Goal: Task Accomplishment & Management: Complete application form

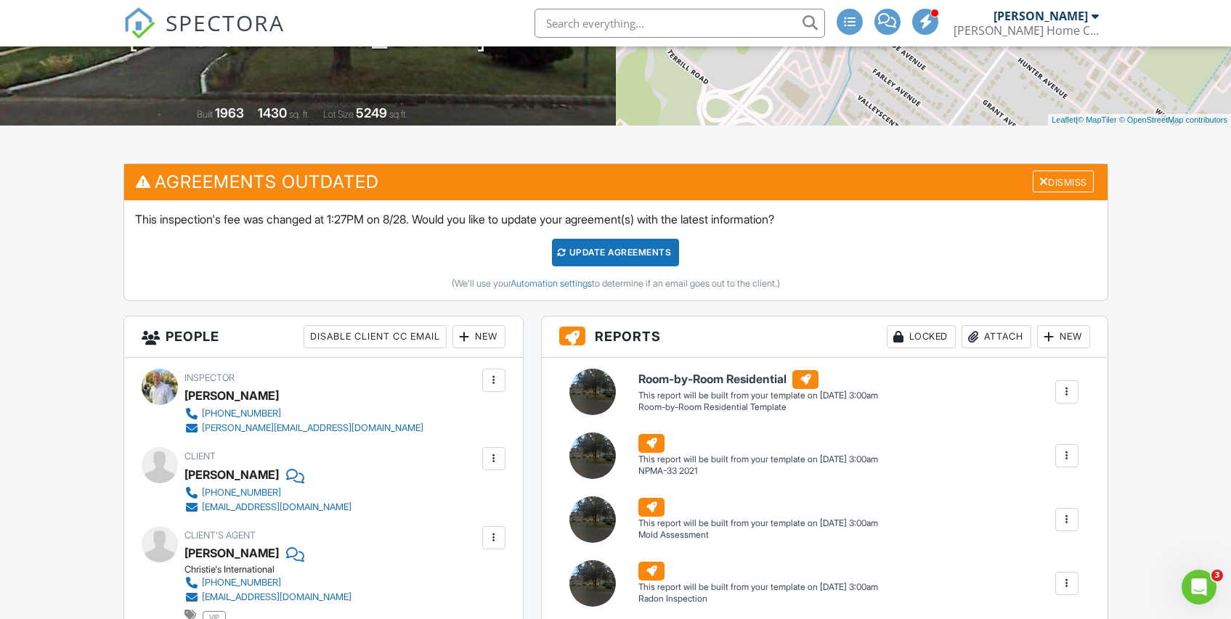
scroll to position [156, 0]
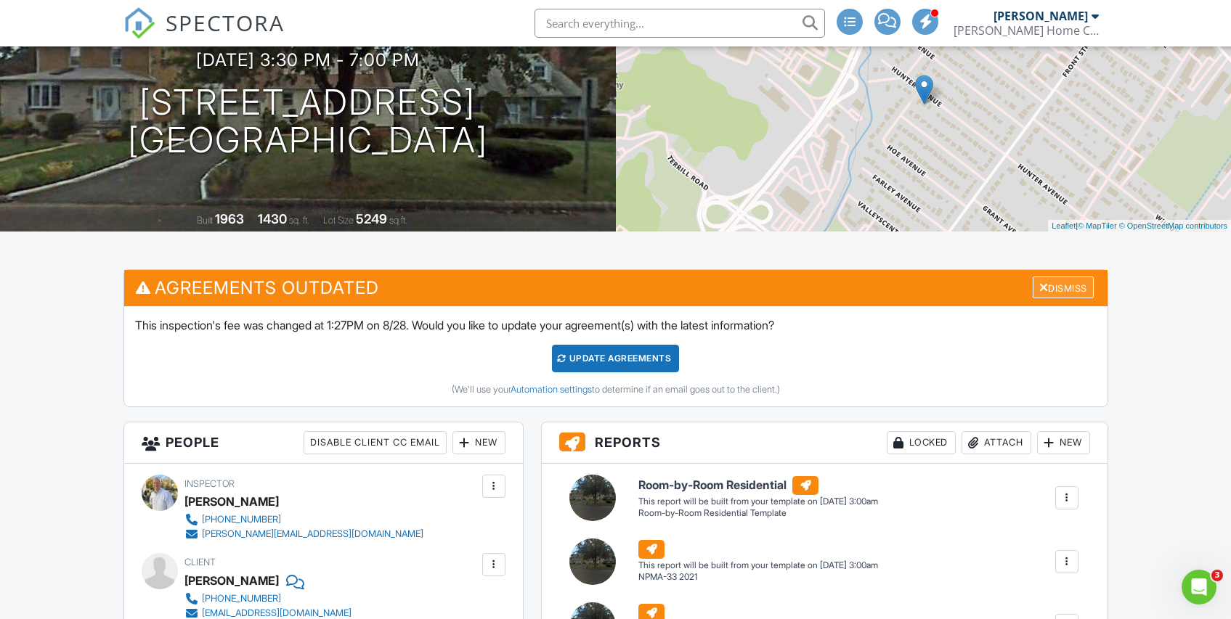
click at [1039, 288] on div at bounding box center [1043, 288] width 9 height 12
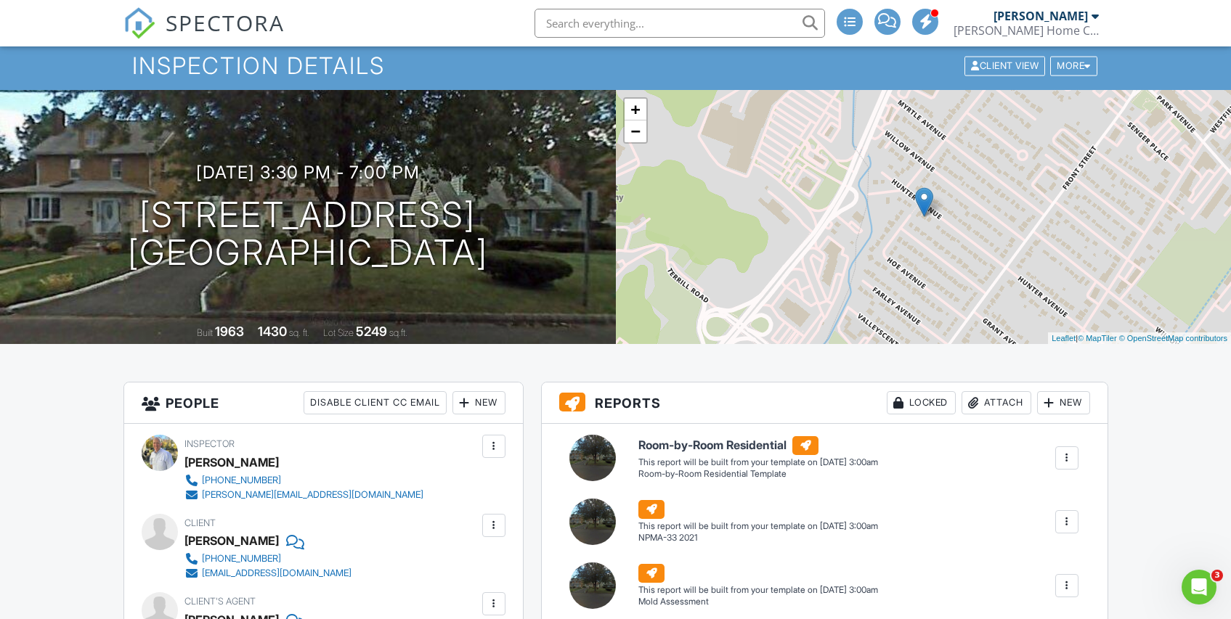
scroll to position [0, 0]
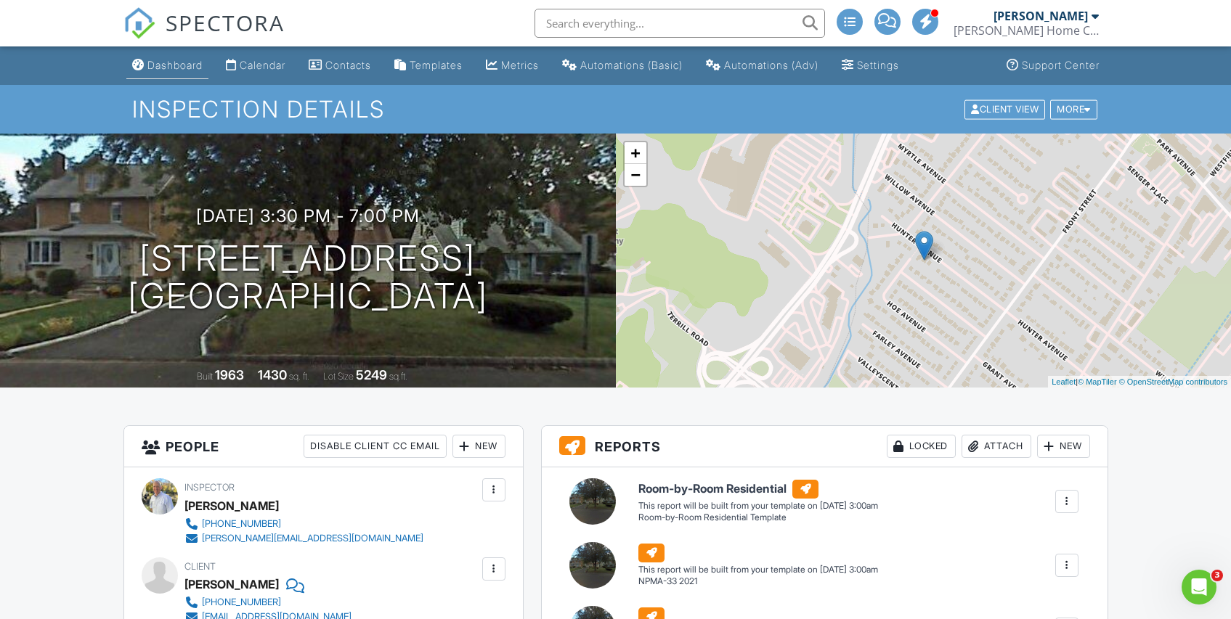
click at [174, 67] on div "Dashboard" at bounding box center [174, 65] width 55 height 12
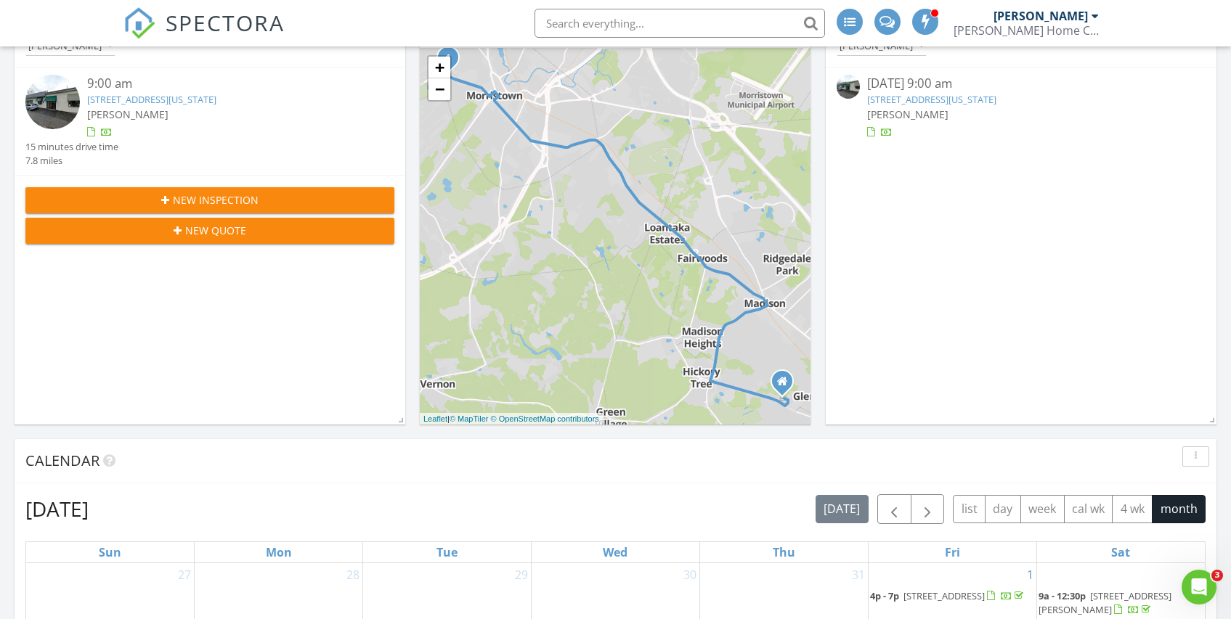
scroll to position [176, 0]
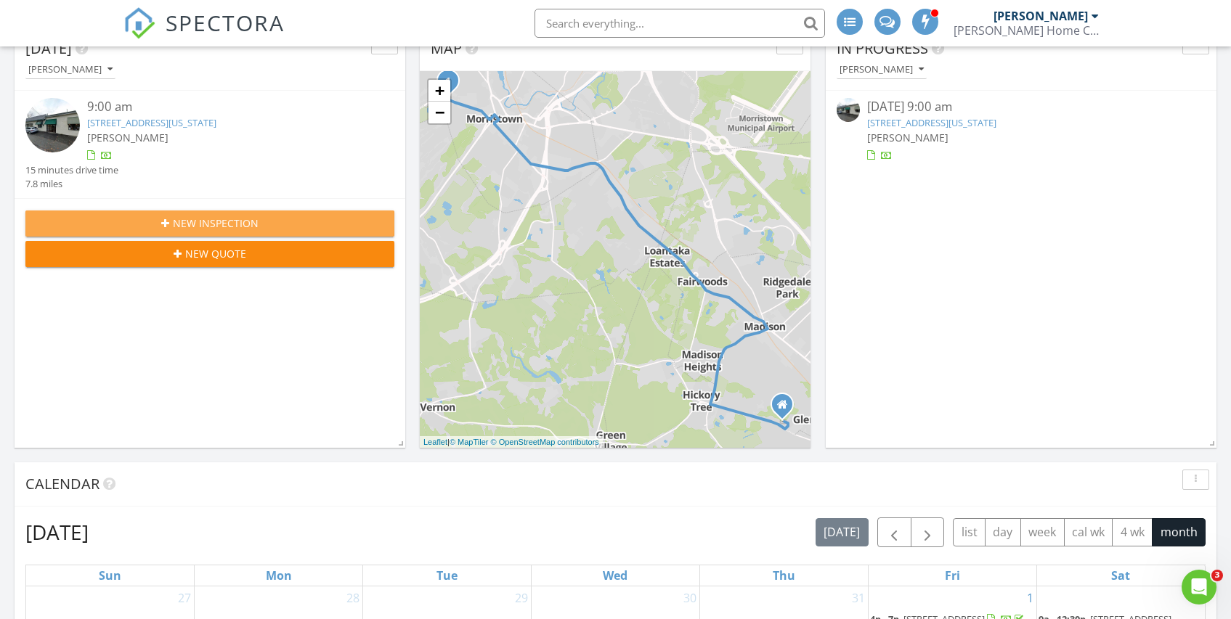
click at [174, 226] on span "New Inspection" at bounding box center [216, 223] width 86 height 15
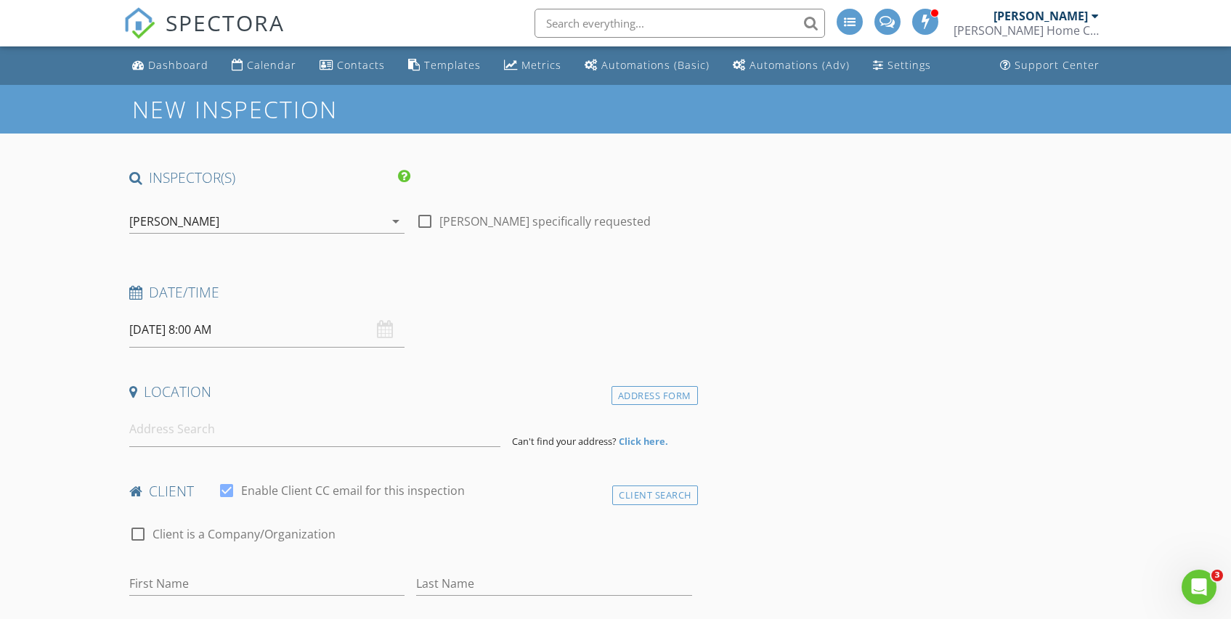
click at [197, 325] on input "08/29/2025 8:00 AM" at bounding box center [267, 330] width 276 height 36
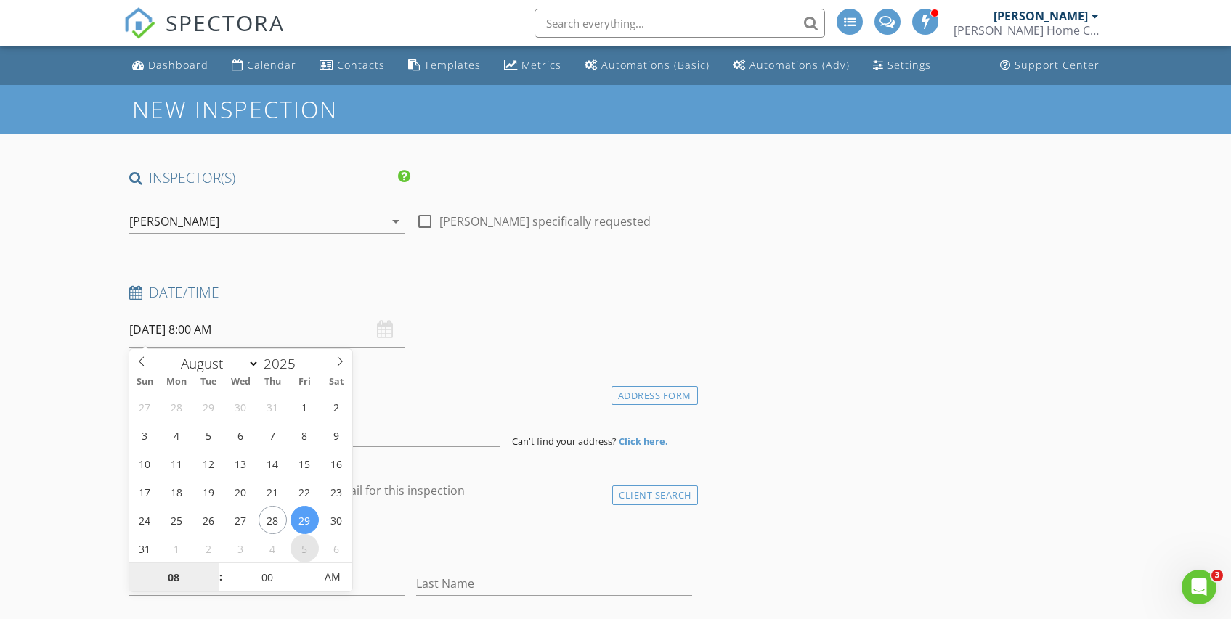
select select "8"
type input "09/05/2025 8:00 AM"
type input "03"
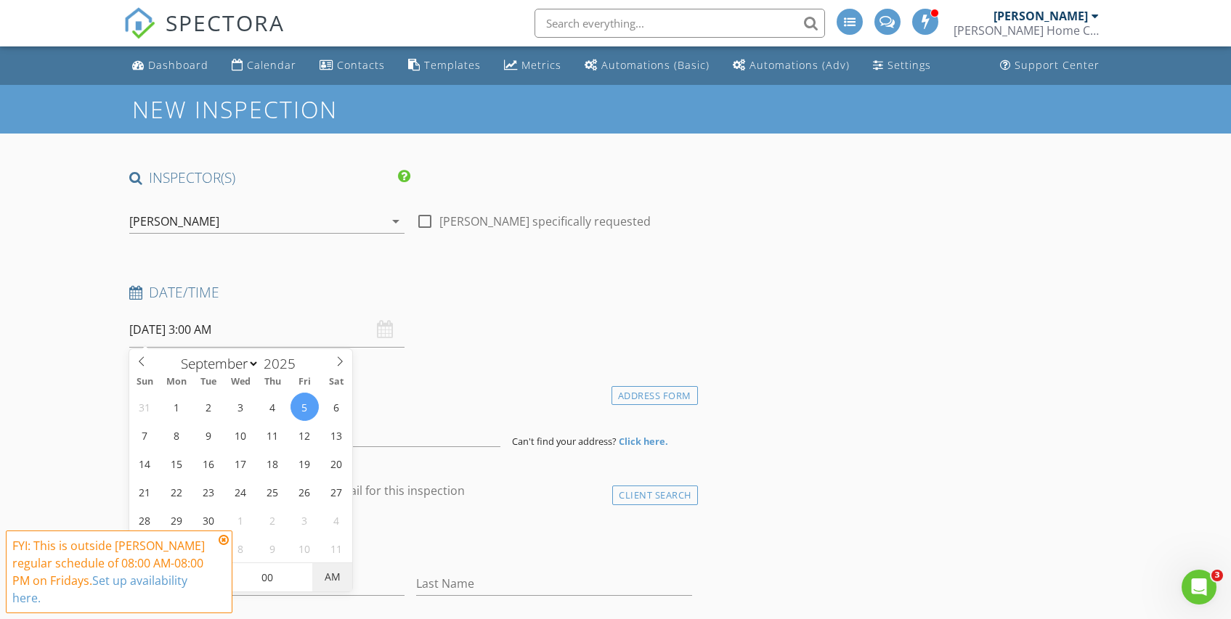
type input "[DATE] 3:00 PM"
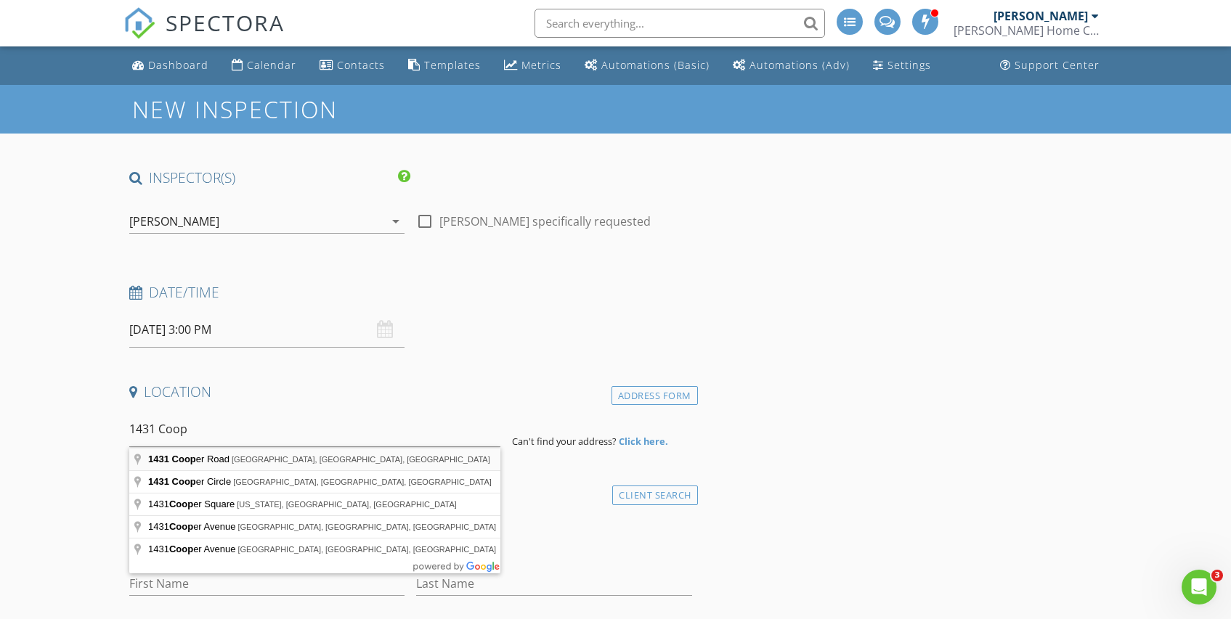
type input "1431 Cooper Road, Scotch Plains, NJ, USA"
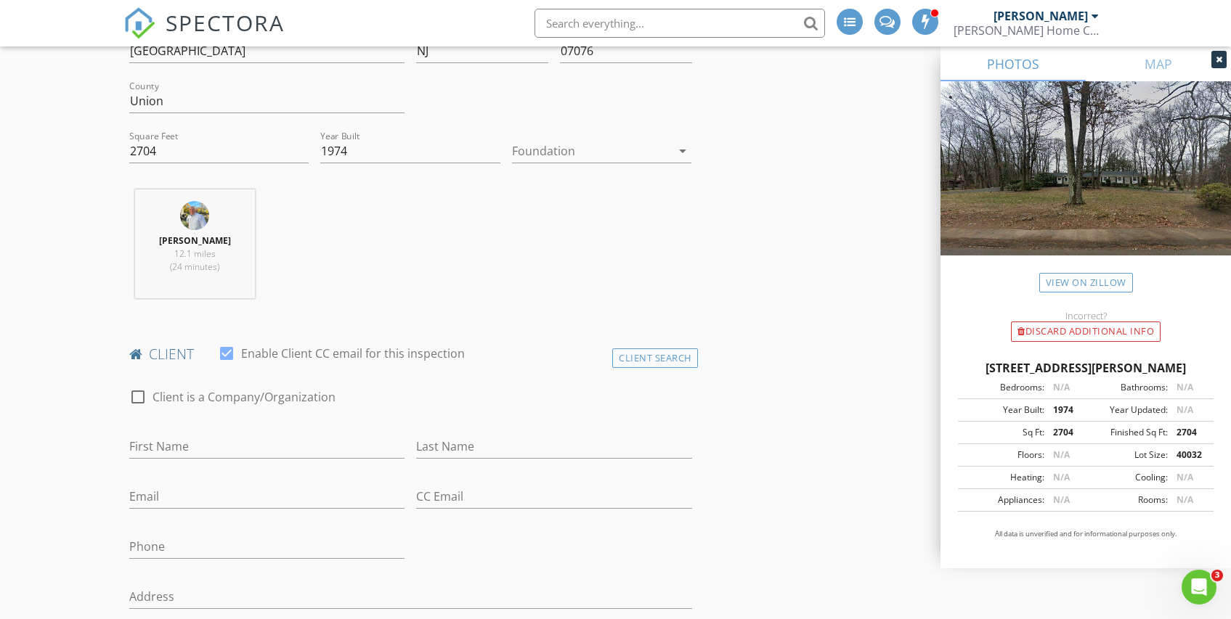
scroll to position [436, 0]
click at [196, 447] on input "First Name" at bounding box center [267, 445] width 276 height 24
click at [282, 492] on input "Email" at bounding box center [267, 495] width 276 height 24
paste input "Pkhushbu1026@gmail.com"
type input "Pkhushbu1026@gmail.com"
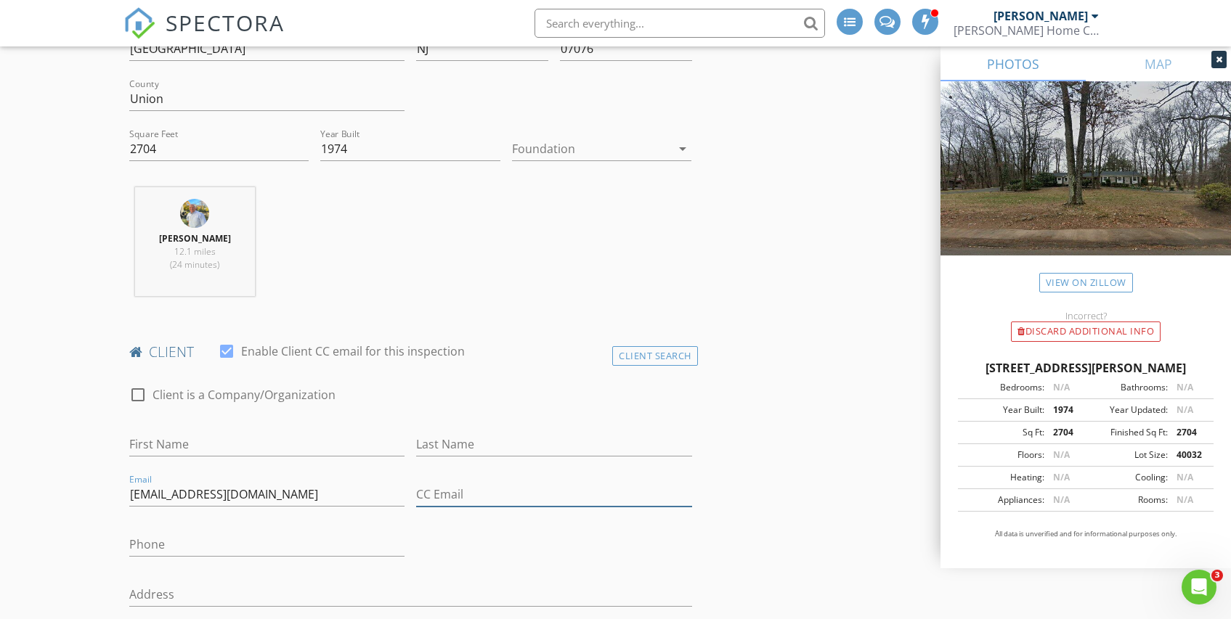
click at [471, 489] on input "CC Email" at bounding box center [554, 495] width 276 height 24
paste input "Pkhushbu1026@gmail.com Heepalp@icloud.com"
drag, startPoint x: 568, startPoint y: 498, endPoint x: 422, endPoint y: 489, distance: 146.2
click at [422, 489] on input "Pkhushbu1026@gmail.com Heepalp@icloud.com" at bounding box center [554, 495] width 276 height 24
type input "Heepalp@icloud.com"
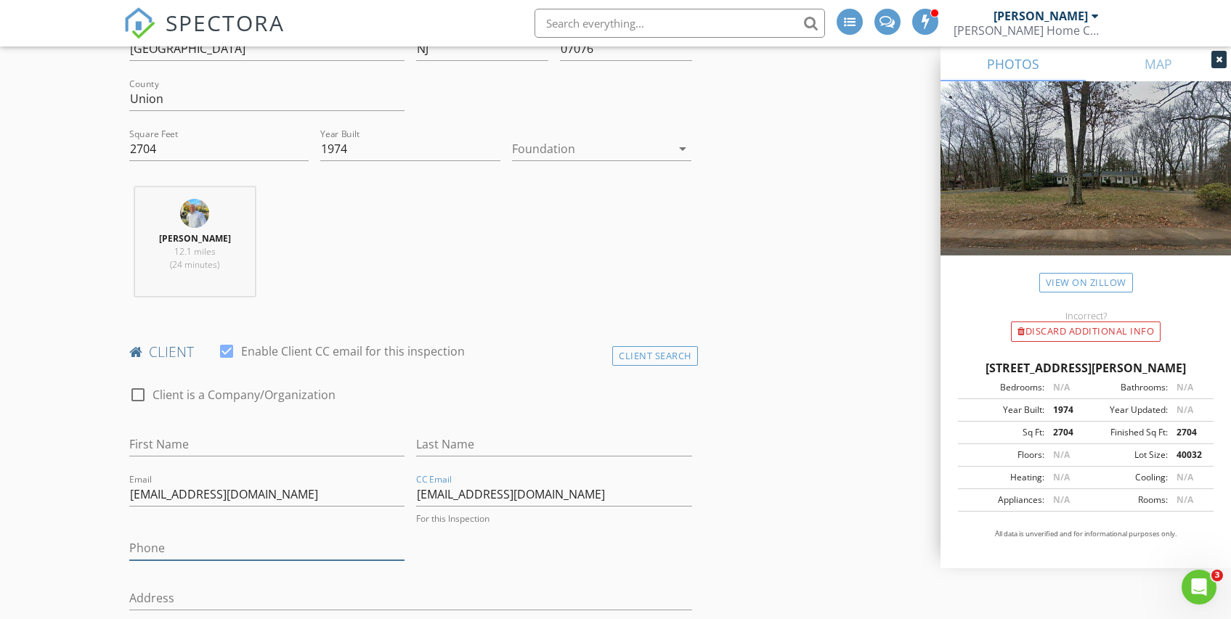
click at [141, 550] on input "Phone" at bounding box center [267, 549] width 276 height 24
type input "248-877-5737"
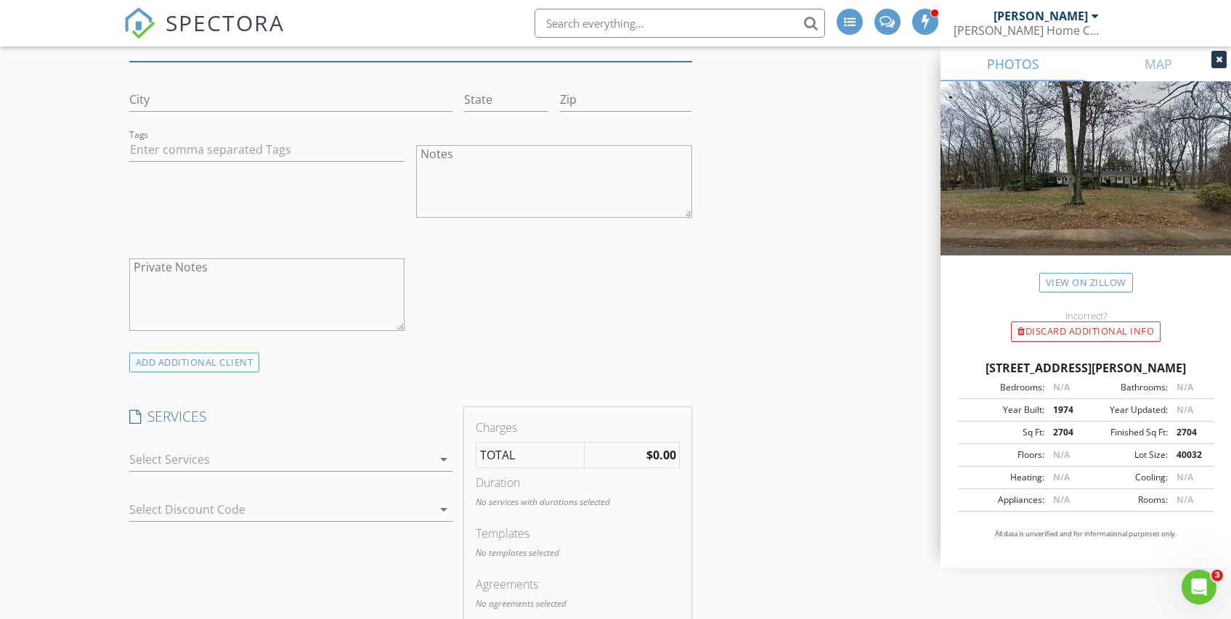
scroll to position [1003, 0]
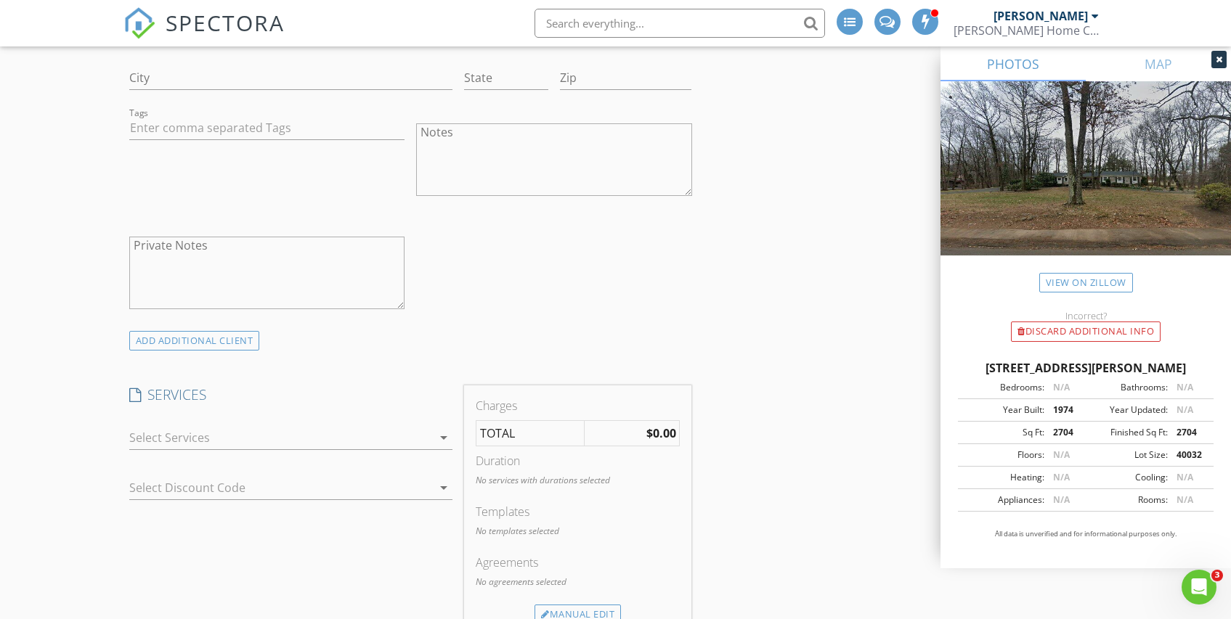
click at [169, 431] on div at bounding box center [280, 437] width 303 height 23
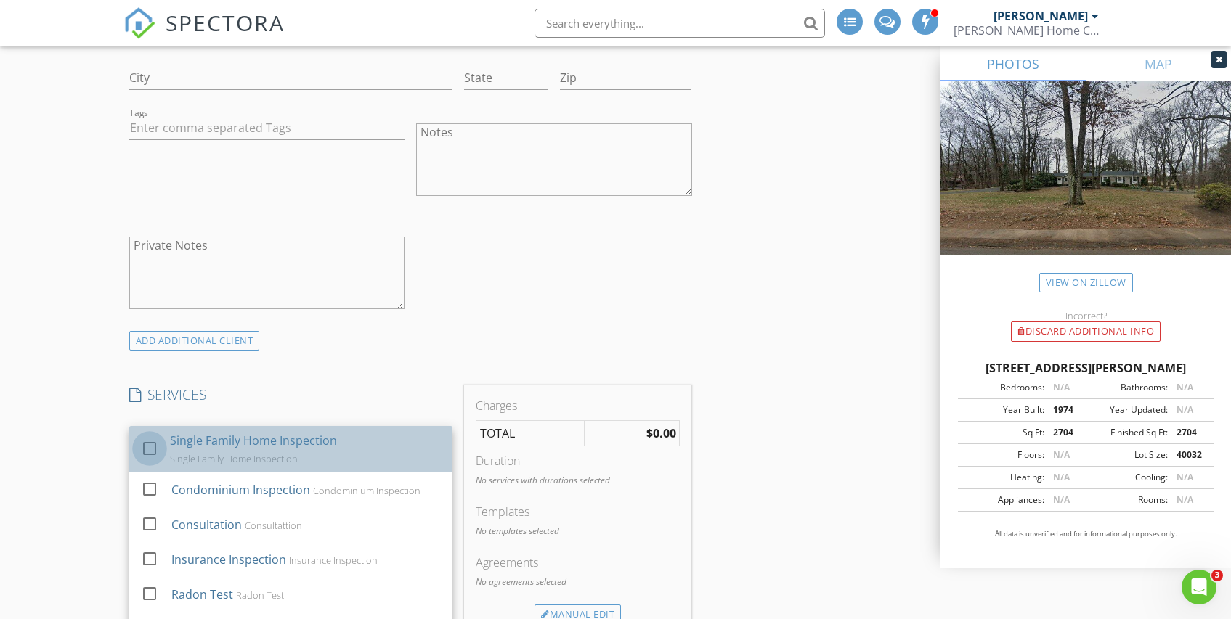
click at [149, 447] on div at bounding box center [149, 448] width 25 height 25
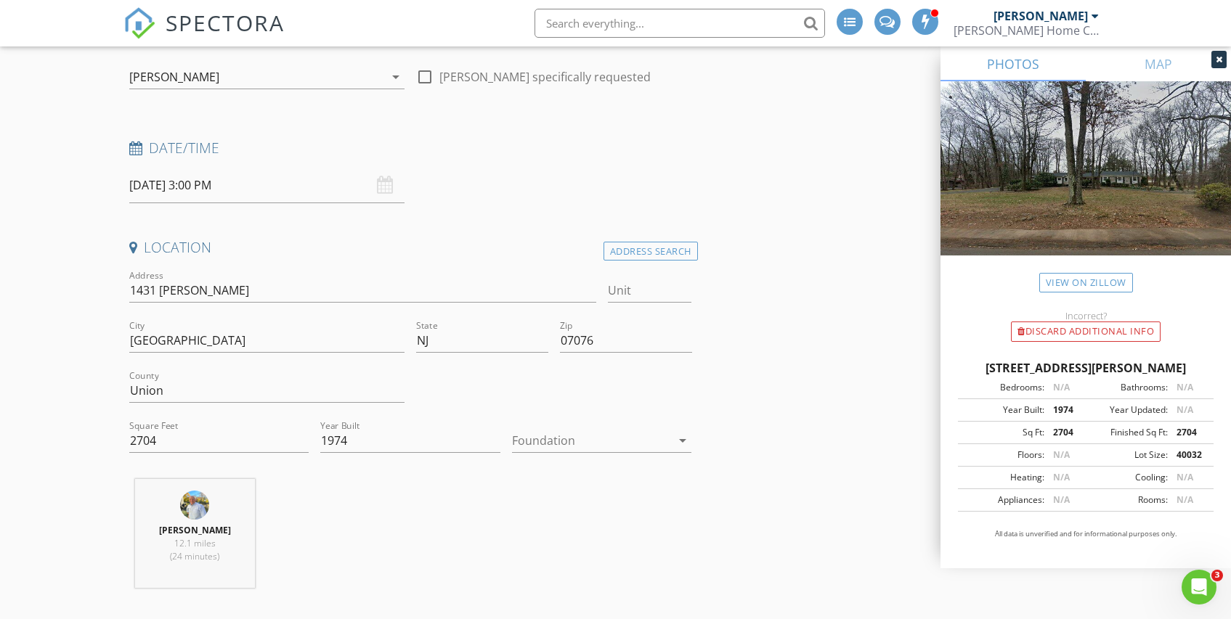
scroll to position [70, 0]
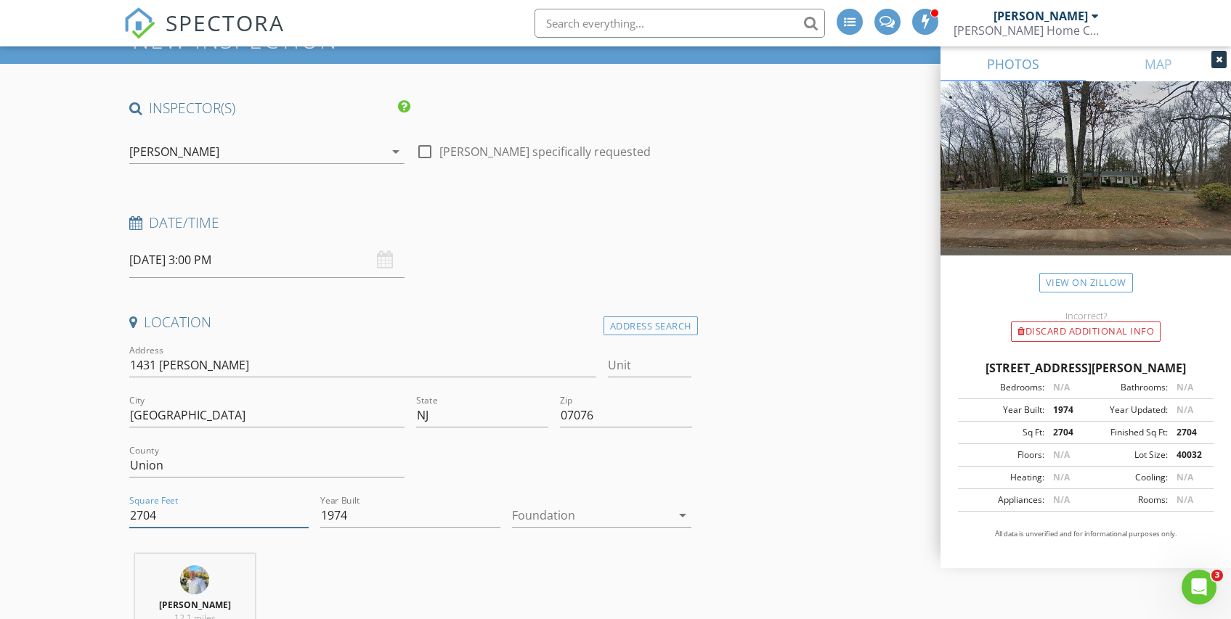
drag, startPoint x: 170, startPoint y: 516, endPoint x: 94, endPoint y: 513, distance: 75.5
type input "2400"
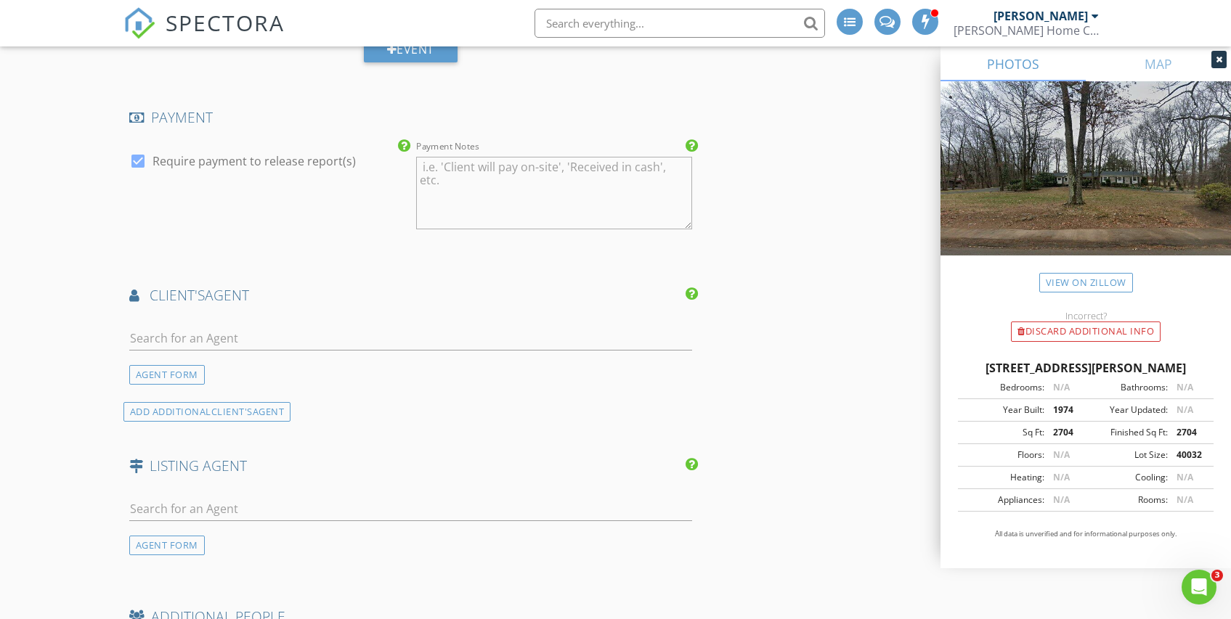
scroll to position [1712, 0]
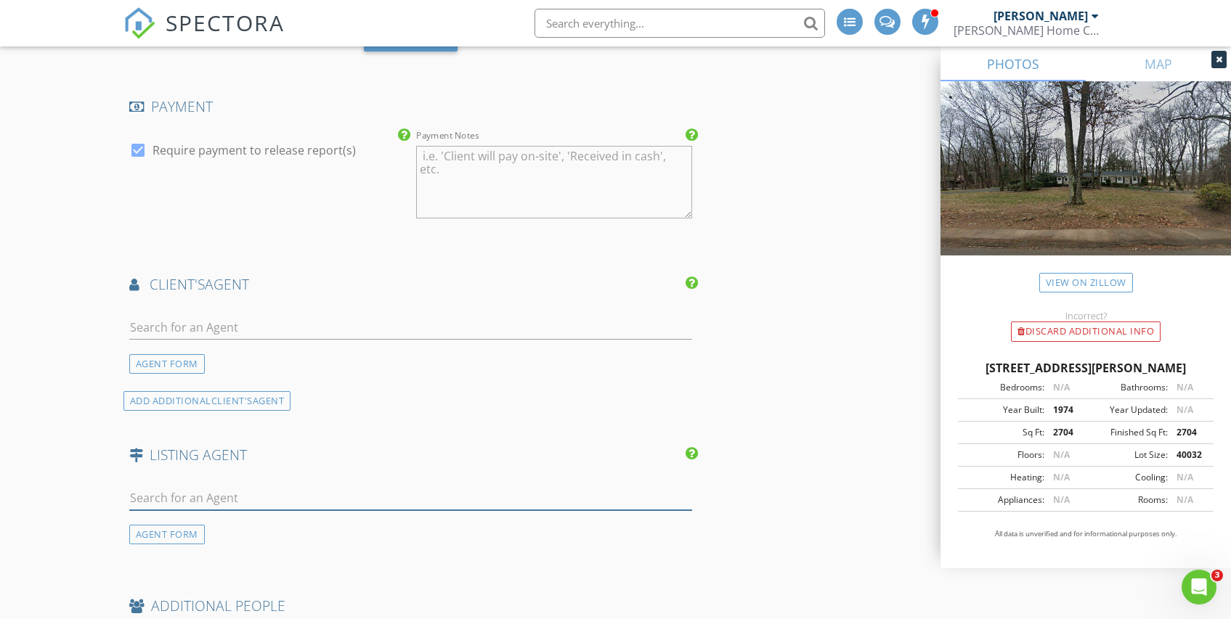
click at [195, 498] on input "text" at bounding box center [410, 499] width 563 height 24
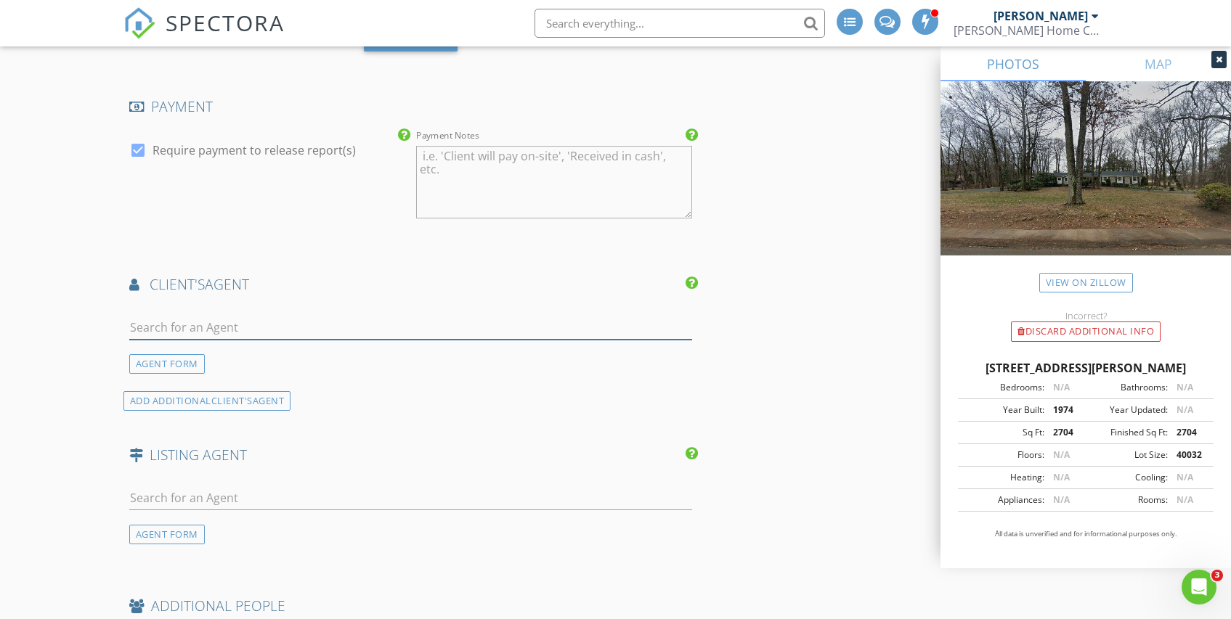
click at [160, 327] on input "text" at bounding box center [410, 328] width 563 height 24
type input "Josh"
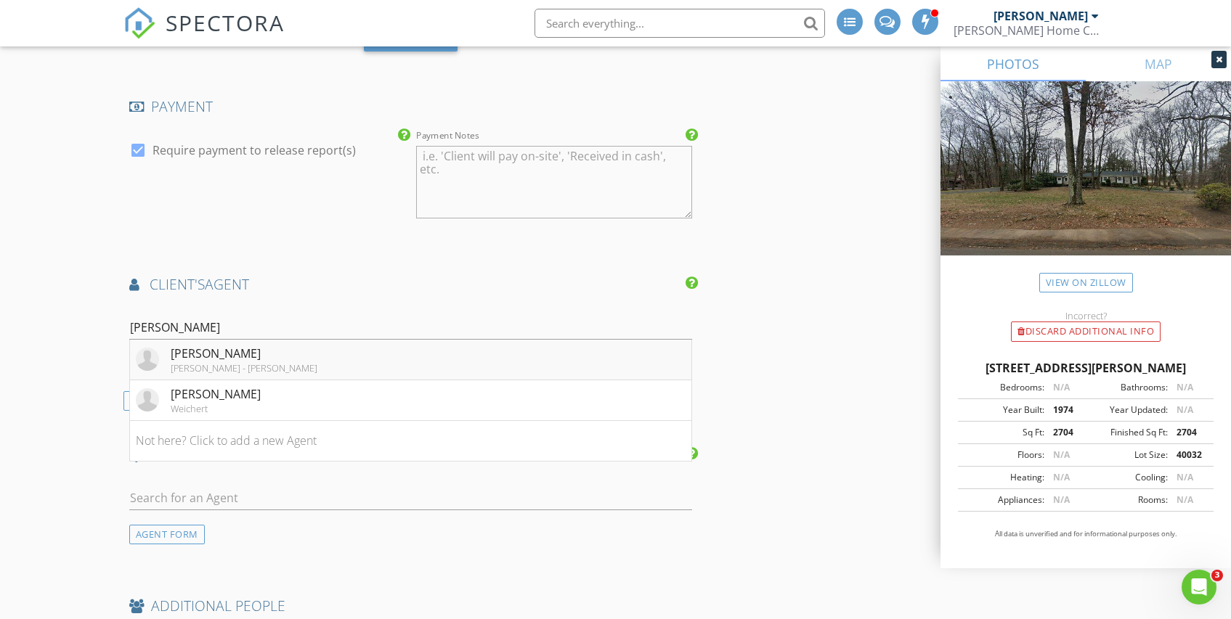
click at [189, 359] on div "Joshua Rosenberg" at bounding box center [244, 353] width 147 height 17
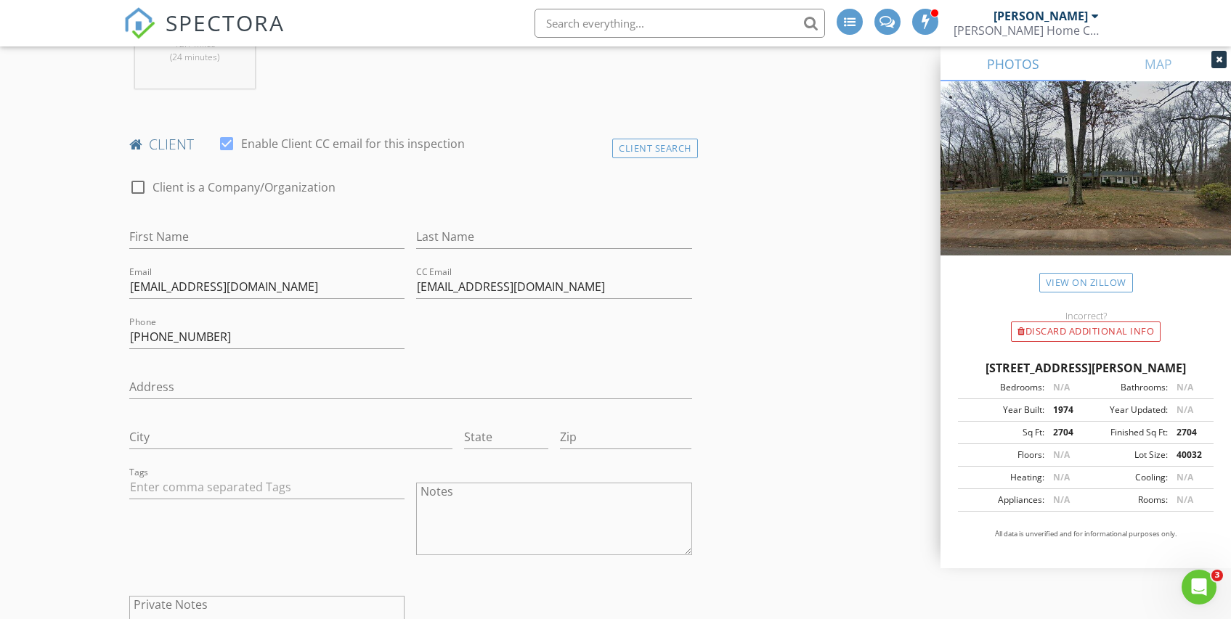
scroll to position [497, 0]
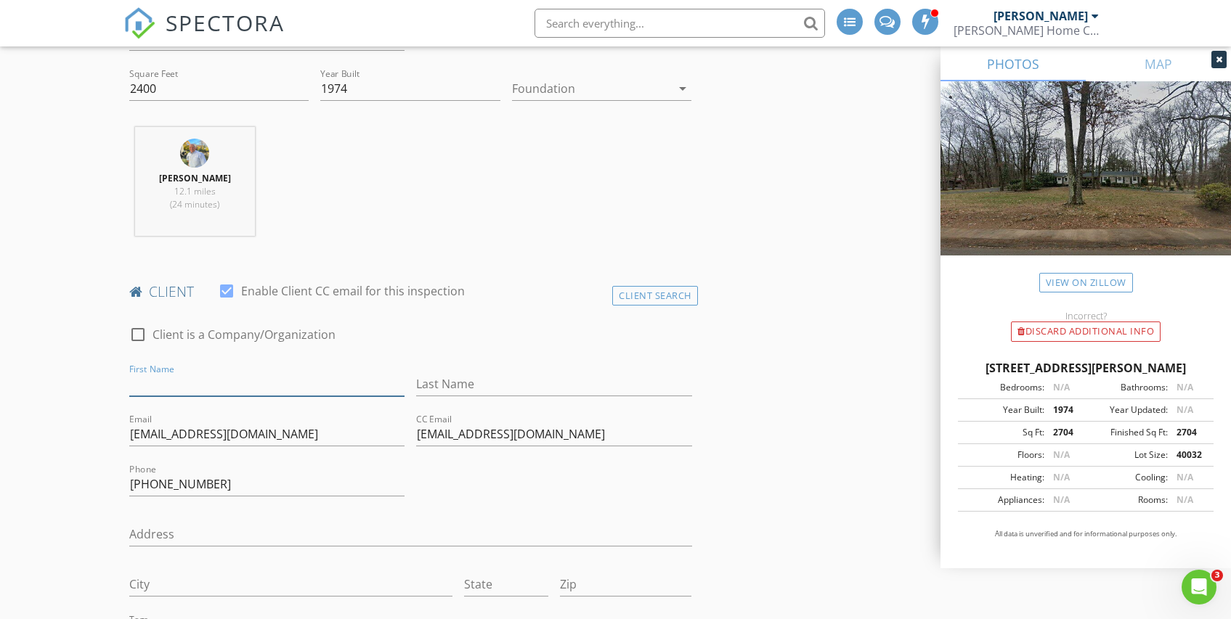
click at [150, 381] on input "First Name" at bounding box center [267, 384] width 276 height 24
type input "Khushbu & Neepal"
type input "Patel"
click at [200, 388] on input "Khushbu & Neepal" at bounding box center [267, 384] width 276 height 24
type input "Khushbu & Heepal"
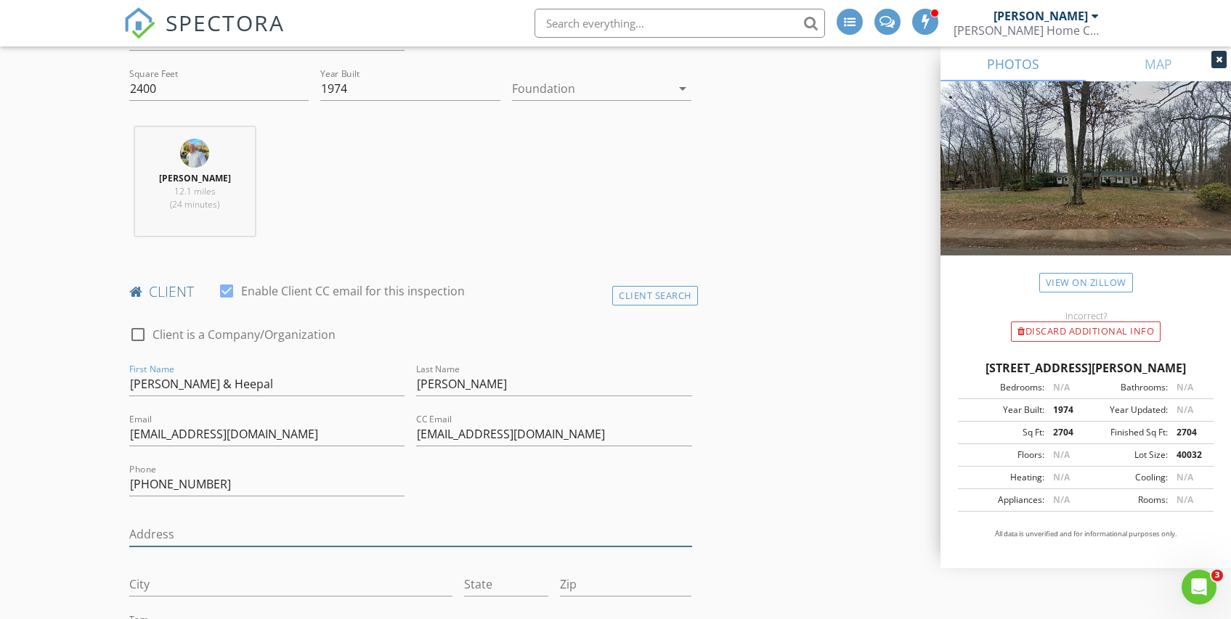
click at [171, 530] on input "Address" at bounding box center [410, 535] width 563 height 24
type input "7 JegoCourt"
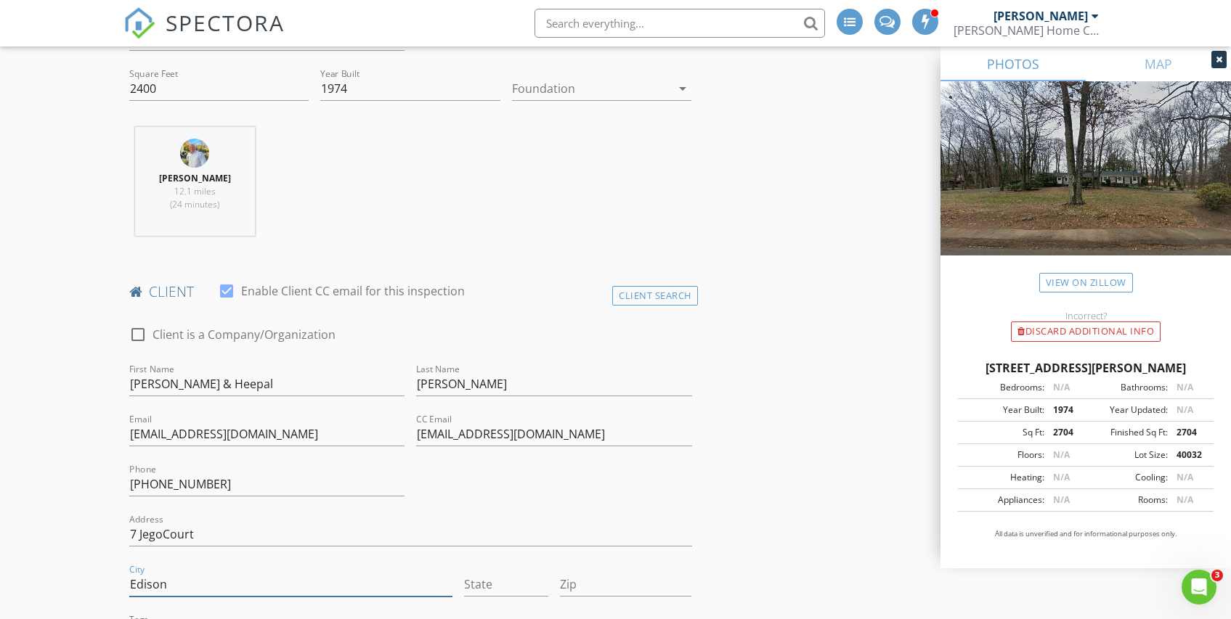
type input "Edison"
type input "NJ"
click at [583, 586] on input "Zip" at bounding box center [626, 585] width 132 height 24
type input "08820"
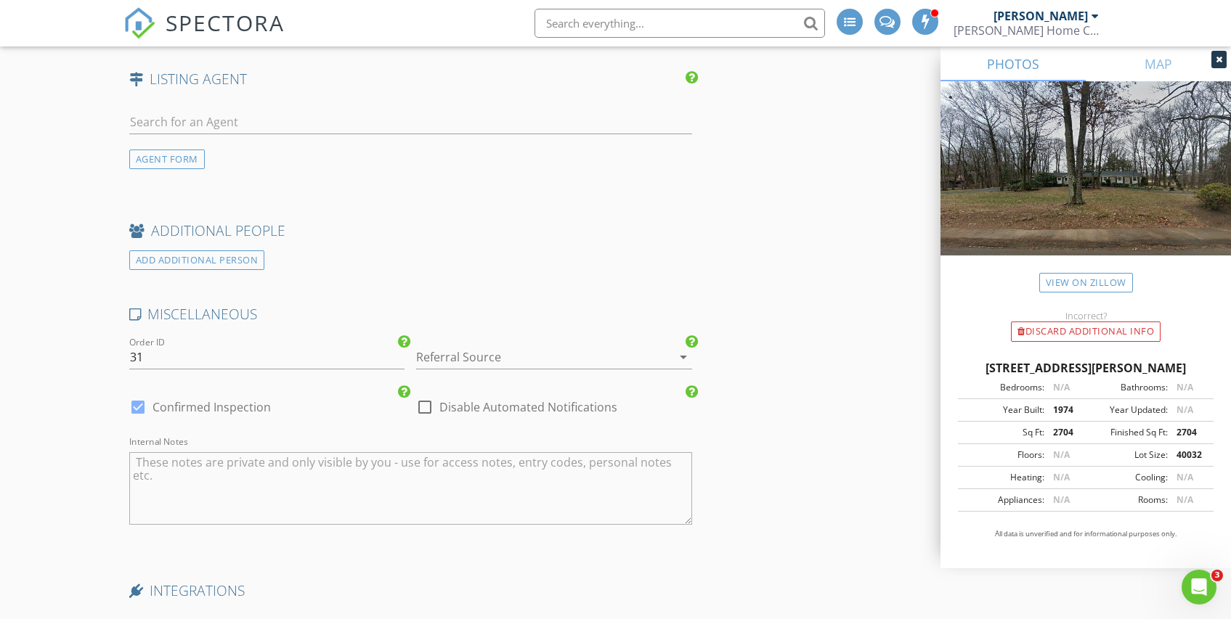
scroll to position [2477, 0]
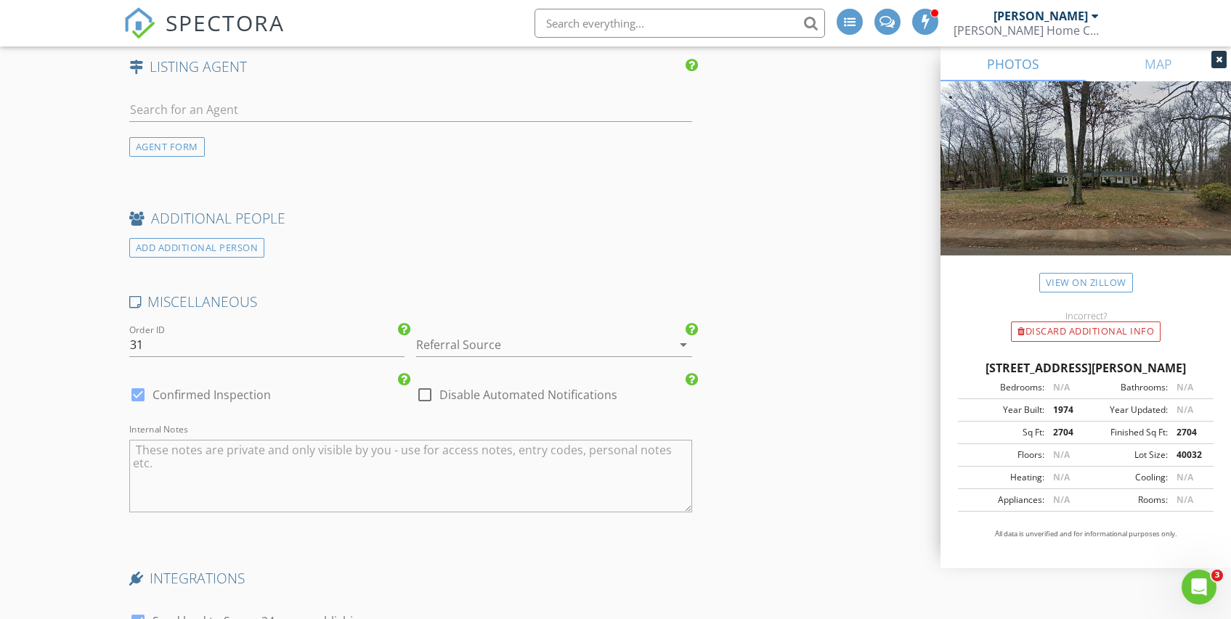
click at [476, 347] on div at bounding box center [533, 344] width 235 height 23
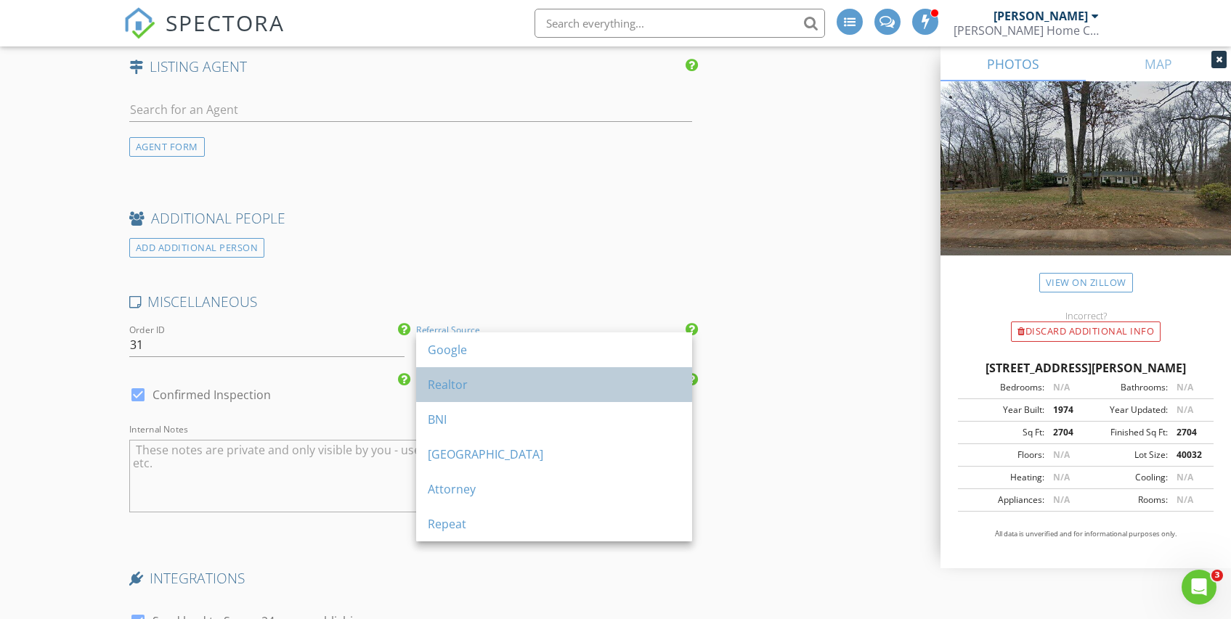
click at [452, 391] on div "Realtor" at bounding box center [554, 384] width 253 height 17
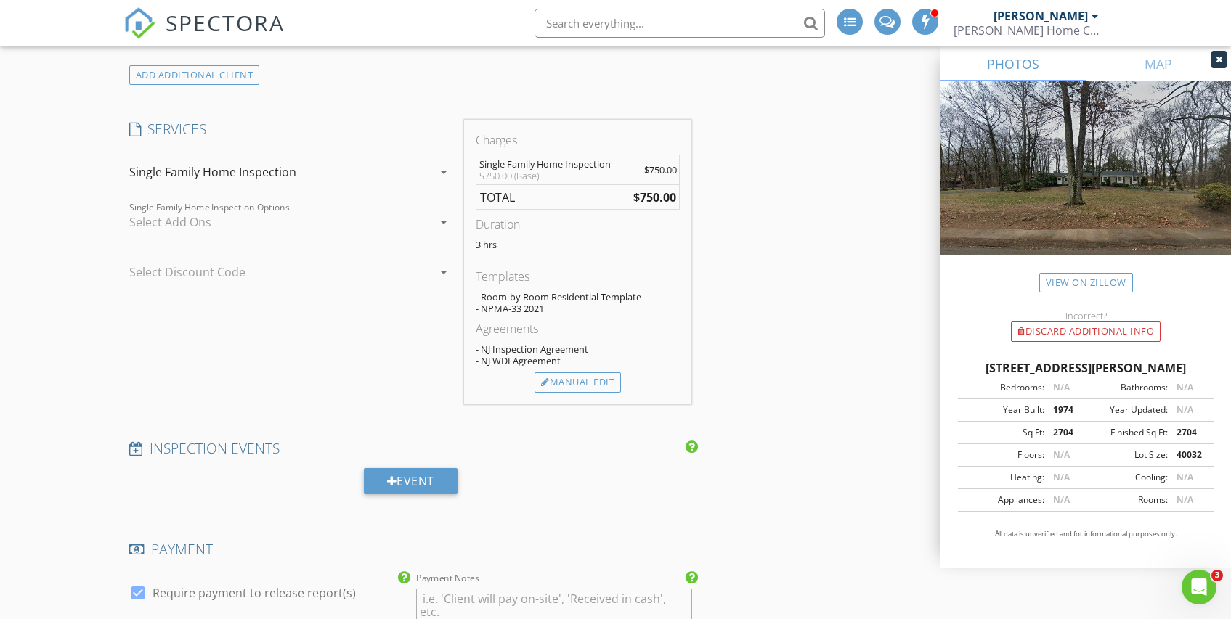
scroll to position [1194, 0]
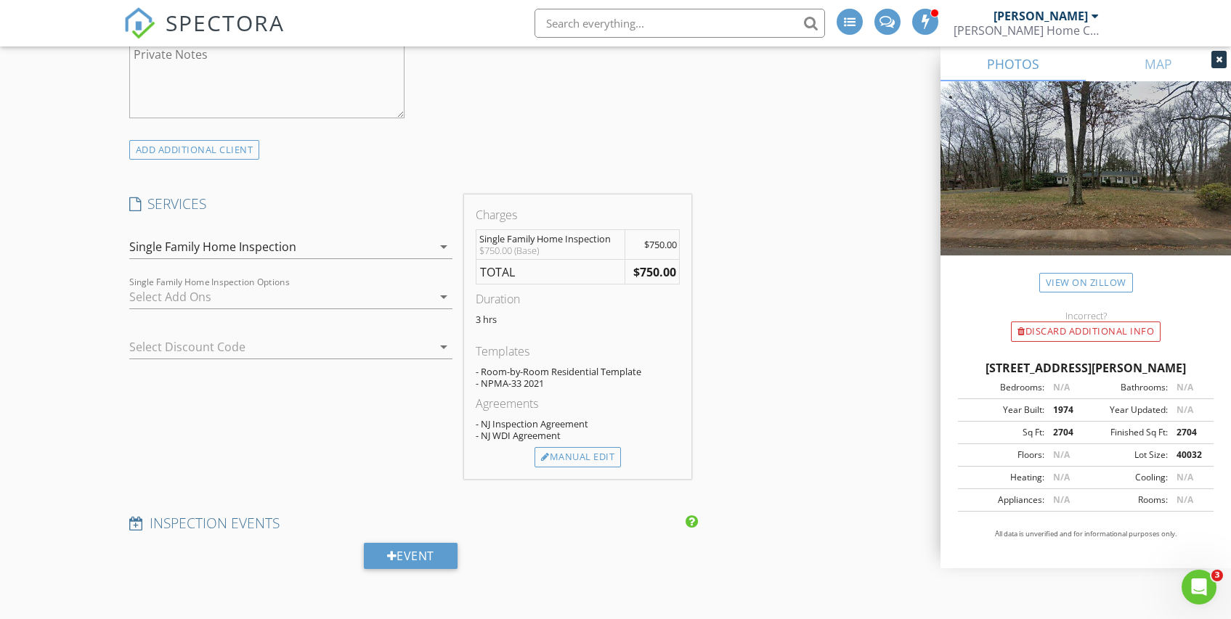
click at [444, 296] on icon "arrow_drop_down" at bounding box center [443, 296] width 17 height 17
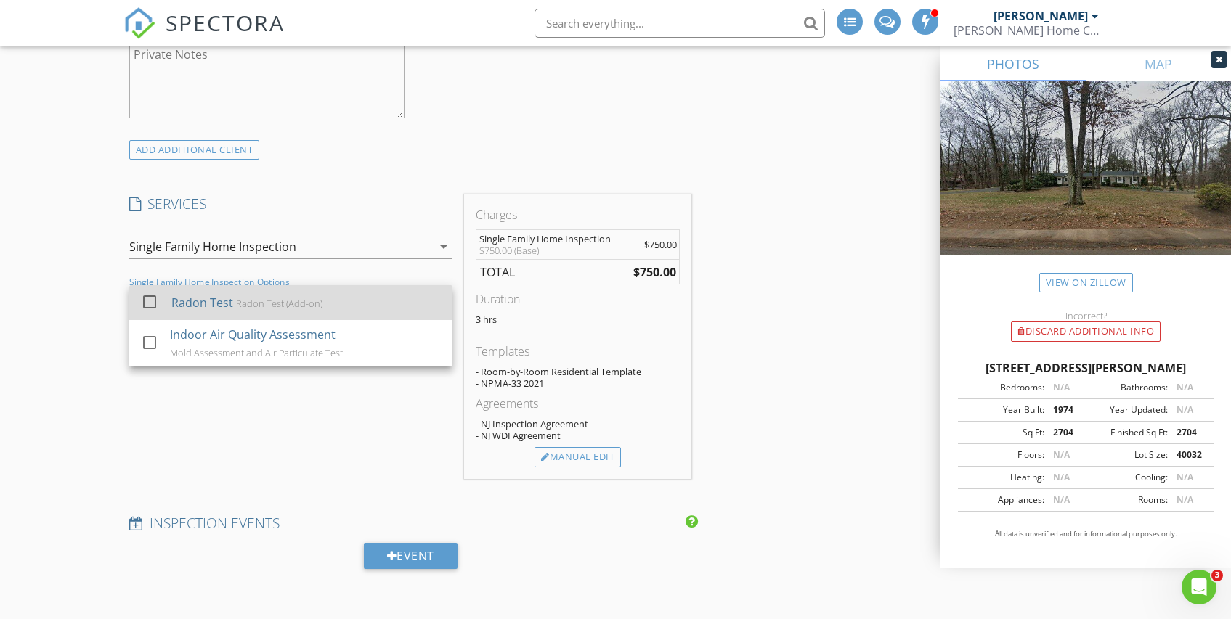
click at [154, 303] on div at bounding box center [149, 302] width 25 height 25
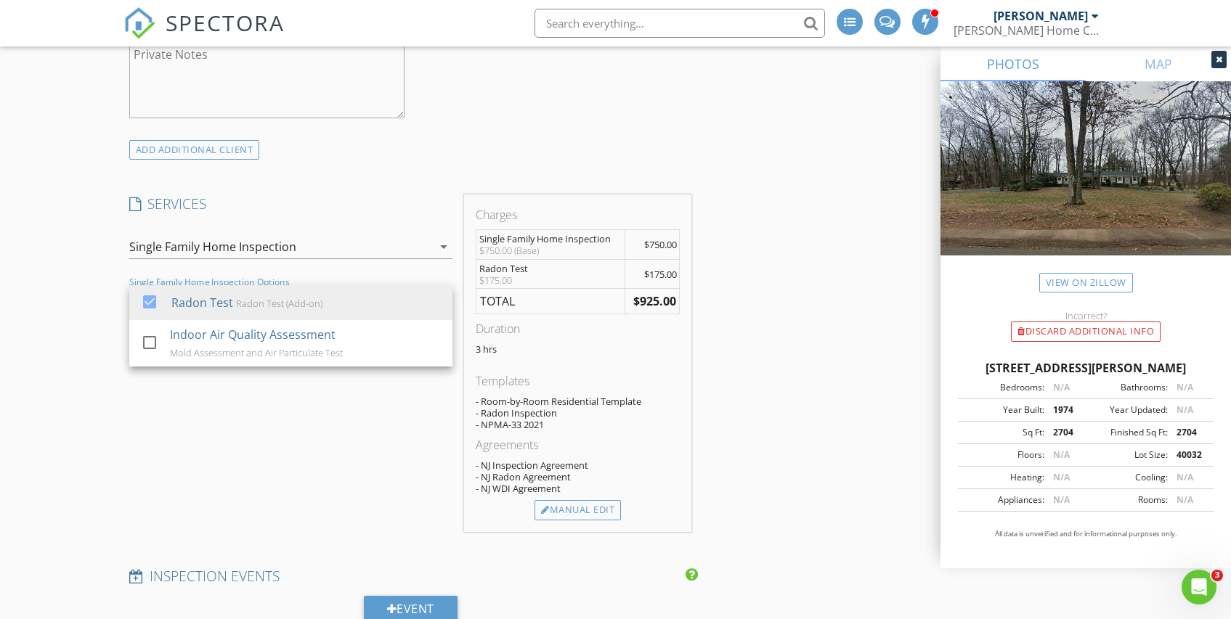
click at [383, 472] on div "SERVICES check_box Single Family Home Inspection Single Family Home Inspection …" at bounding box center [290, 364] width 335 height 338
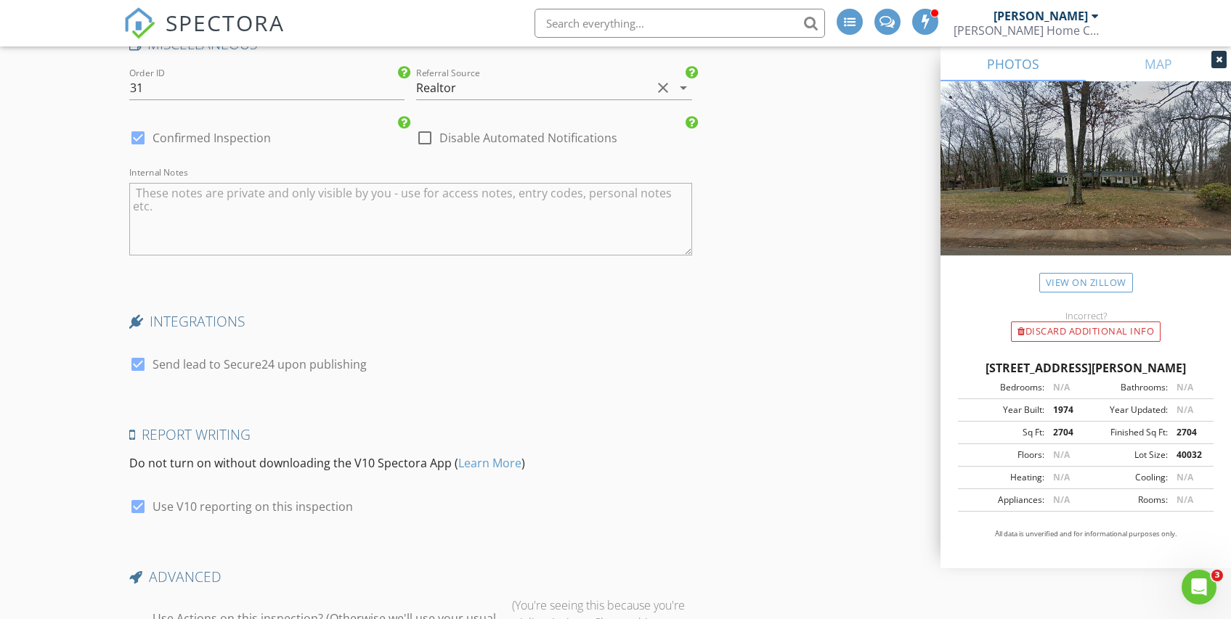
scroll to position [2944, 0]
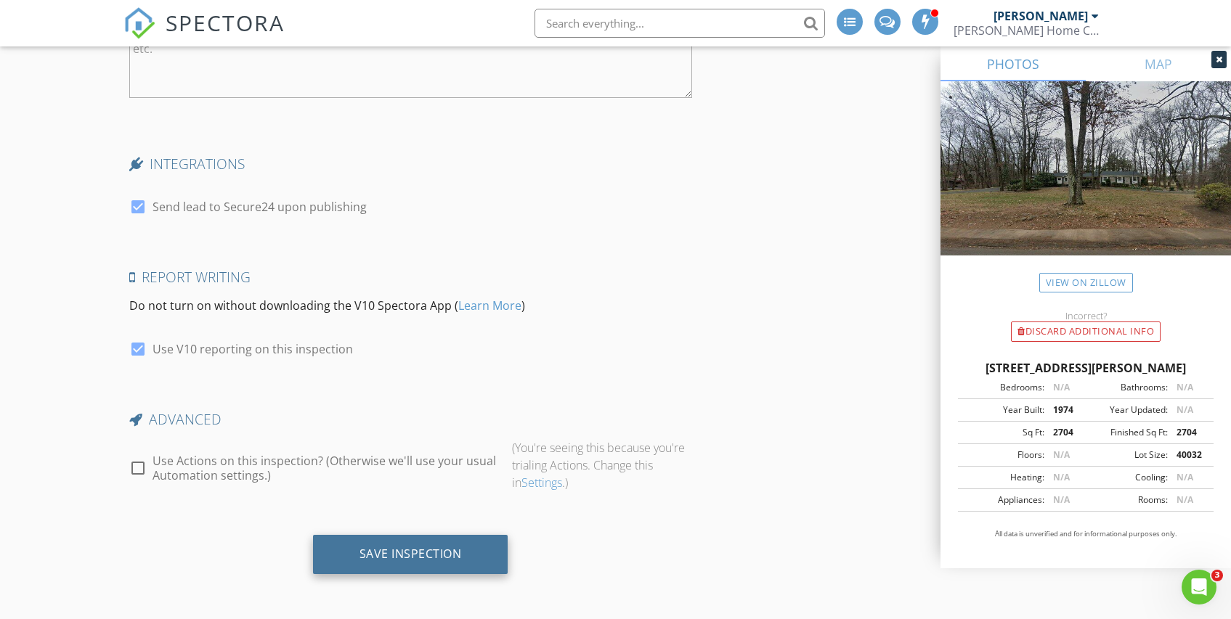
click at [395, 561] on div "Save Inspection" at bounding box center [410, 554] width 102 height 15
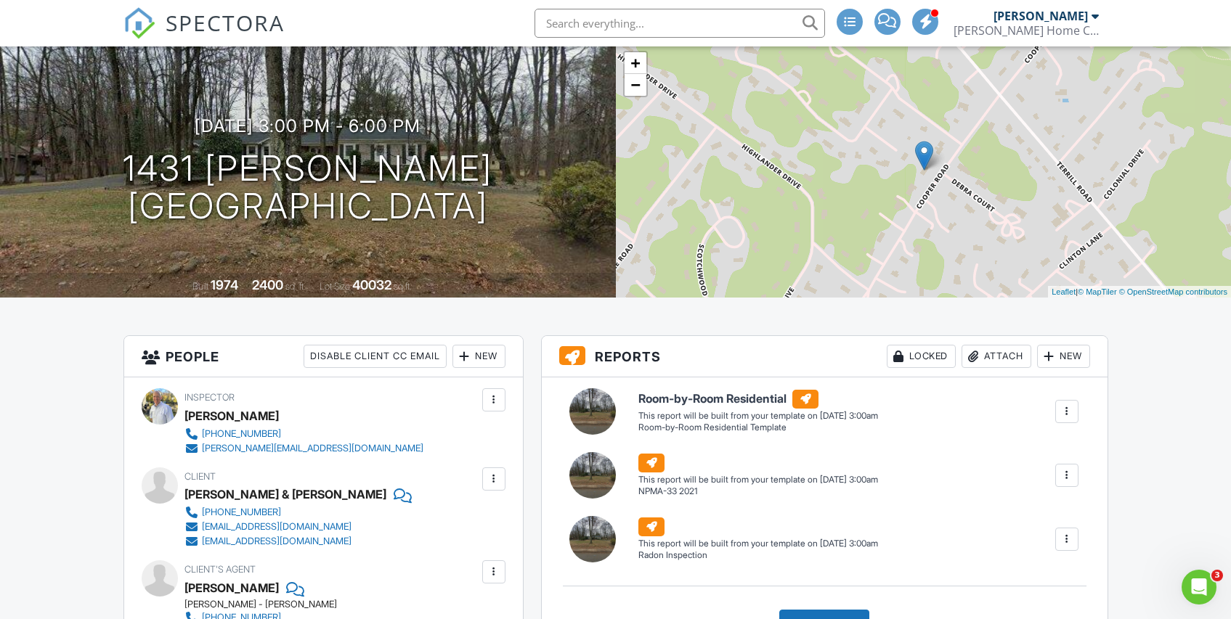
scroll to position [92, 0]
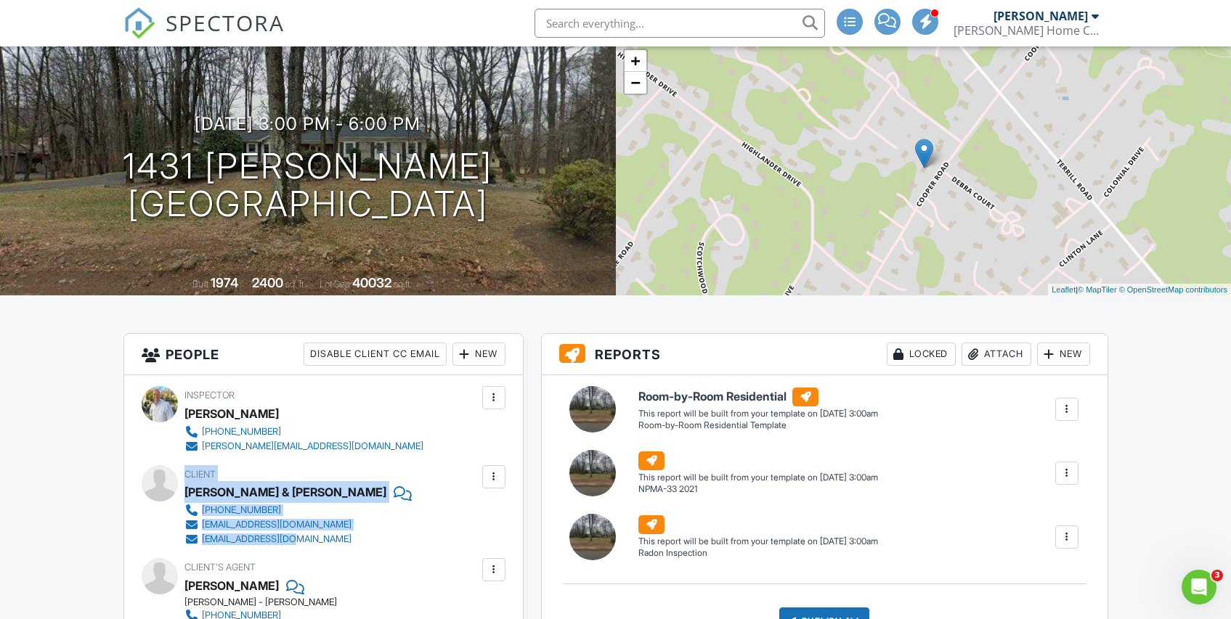
drag, startPoint x: 184, startPoint y: 473, endPoint x: 306, endPoint y: 544, distance: 140.2
click at [306, 544] on div "Client Khushbu & Heepal Patel 248-877-5737 pkhushbu1026@gmail.com Heepalp@iclou…" at bounding box center [326, 505] width 285 height 81
copy div "Client Khushbu & Heepal Patel 248-877-5737 pkhushbu1026@gmail.com Heepalp@iclou…"
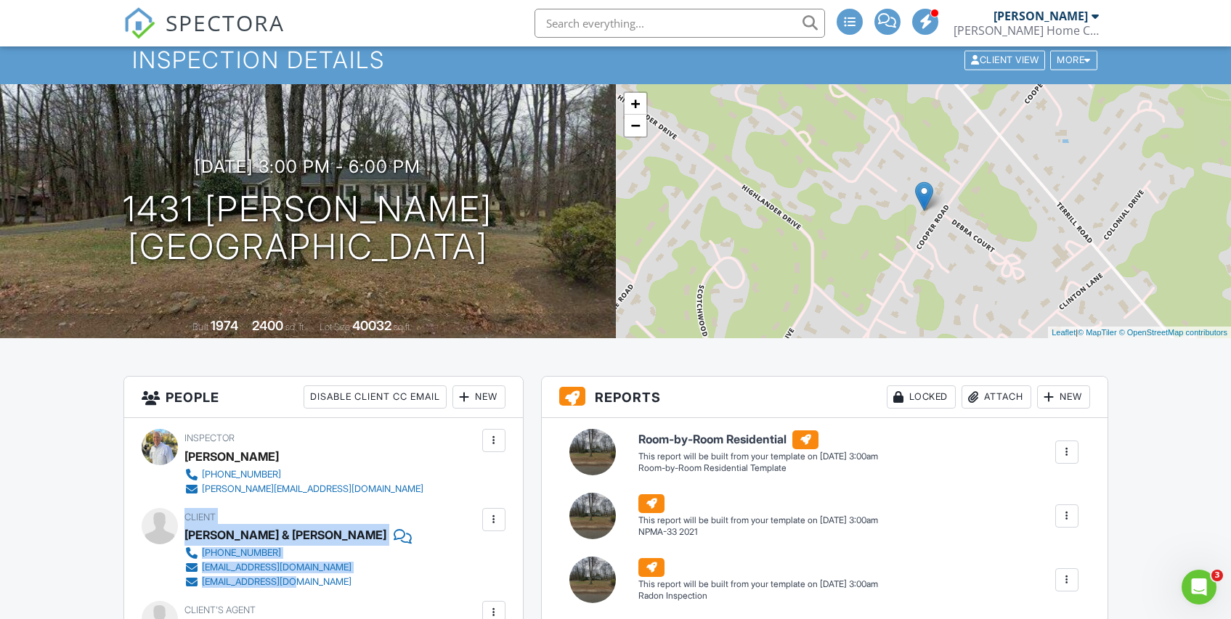
scroll to position [0, 0]
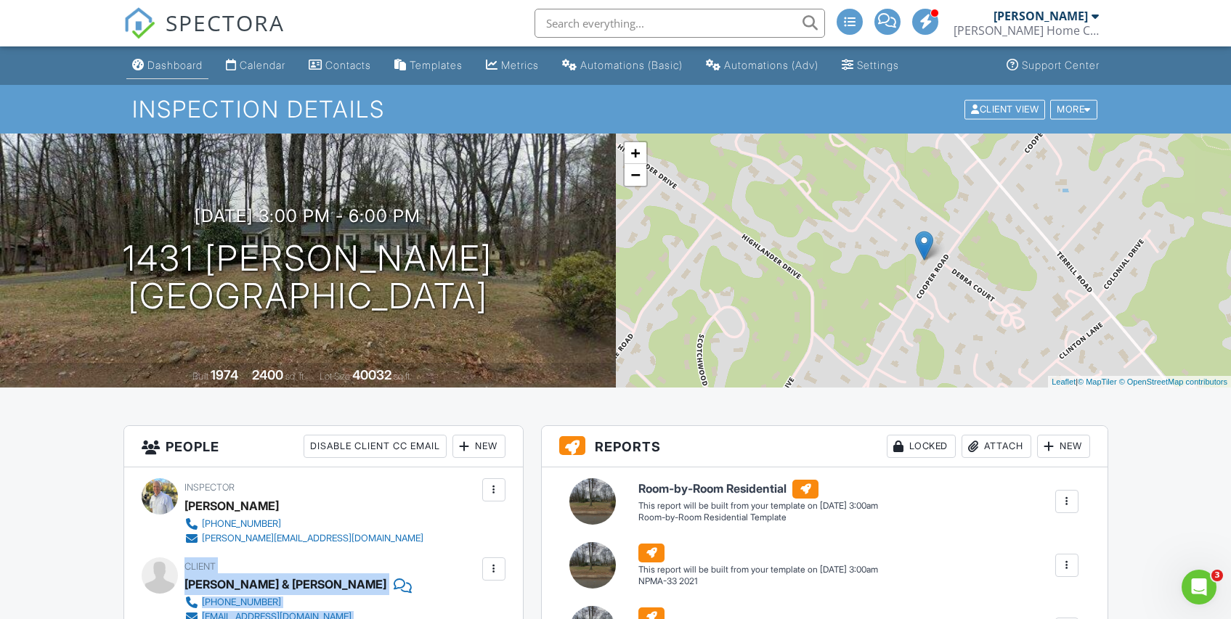
click at [178, 62] on div "Dashboard" at bounding box center [174, 65] width 55 height 12
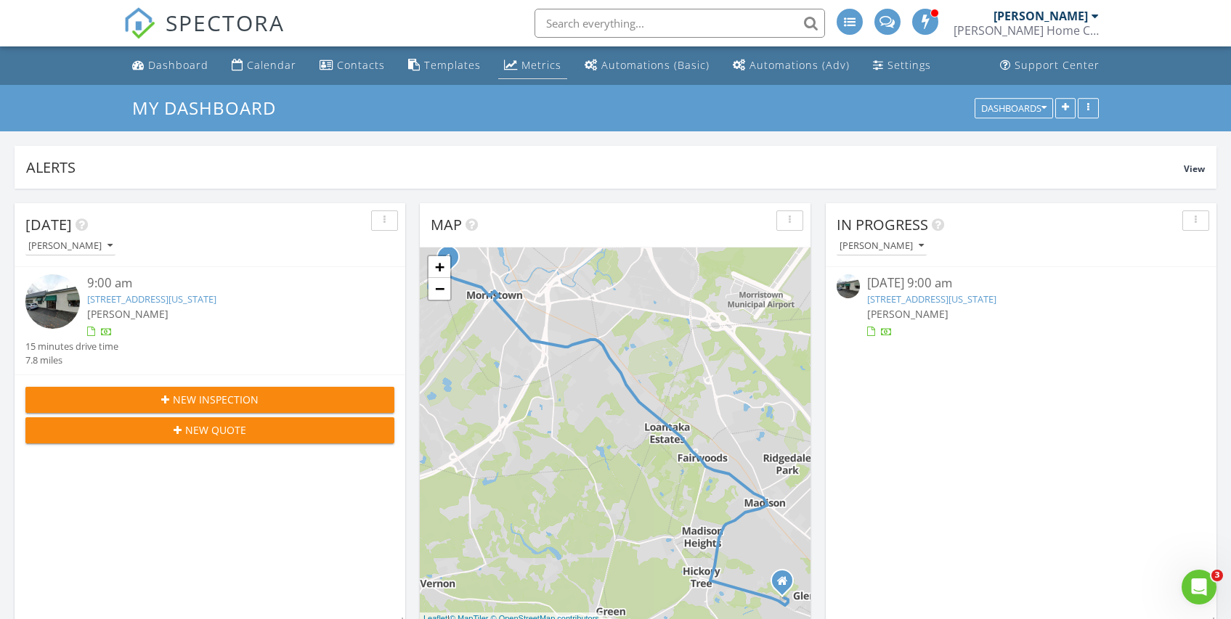
click at [529, 64] on div "Metrics" at bounding box center [541, 65] width 40 height 14
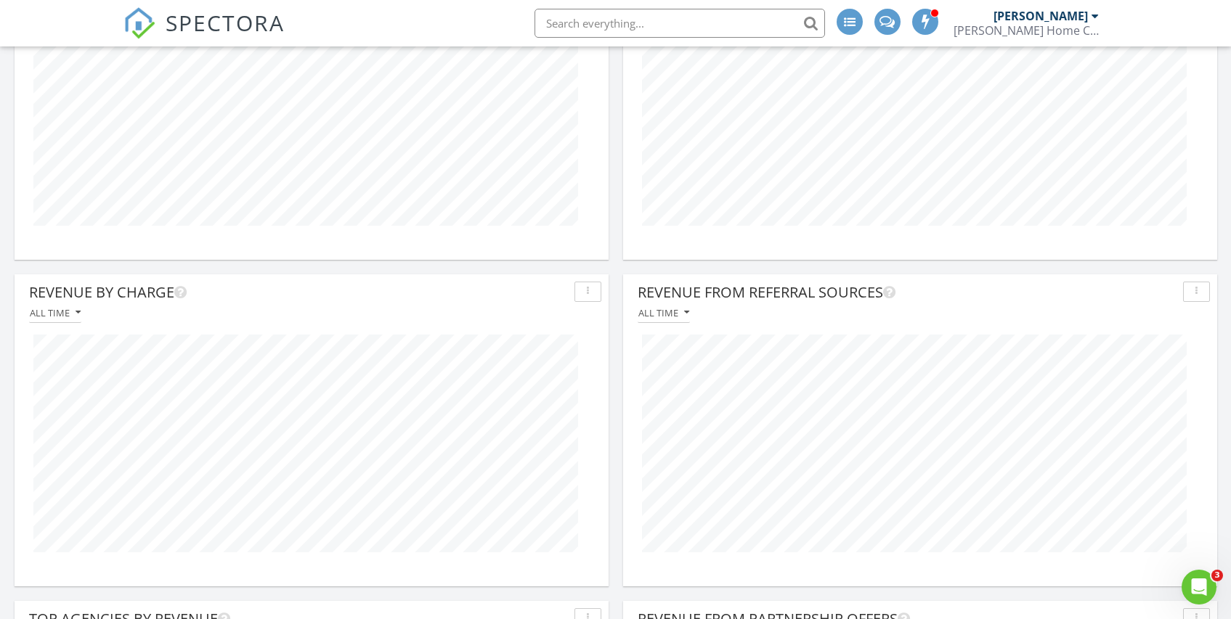
scroll to position [256, 0]
